Goal: Check status: Check status

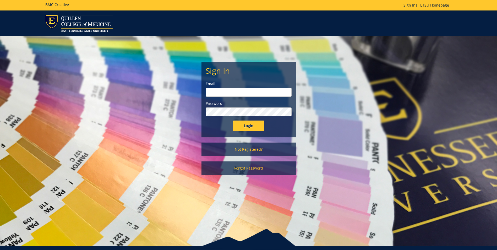
type input "[EMAIL_ADDRESS][DOMAIN_NAME]"
click at [253, 125] on input "Login" at bounding box center [248, 125] width 31 height 10
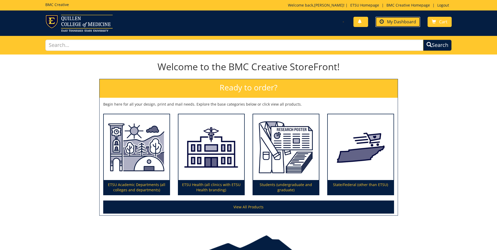
click at [393, 24] on span "My Dashboard" at bounding box center [401, 22] width 29 height 6
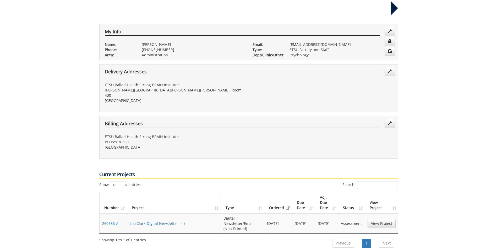
scroll to position [105, 0]
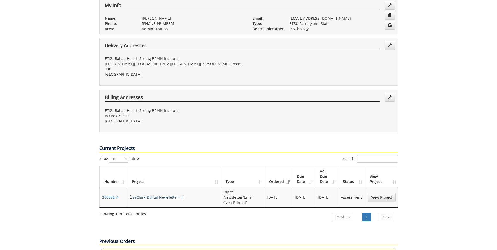
click at [157, 194] on link "LisaClark-Digital Newsletter - ( )" at bounding box center [157, 196] width 55 height 5
